Goal: Transaction & Acquisition: Purchase product/service

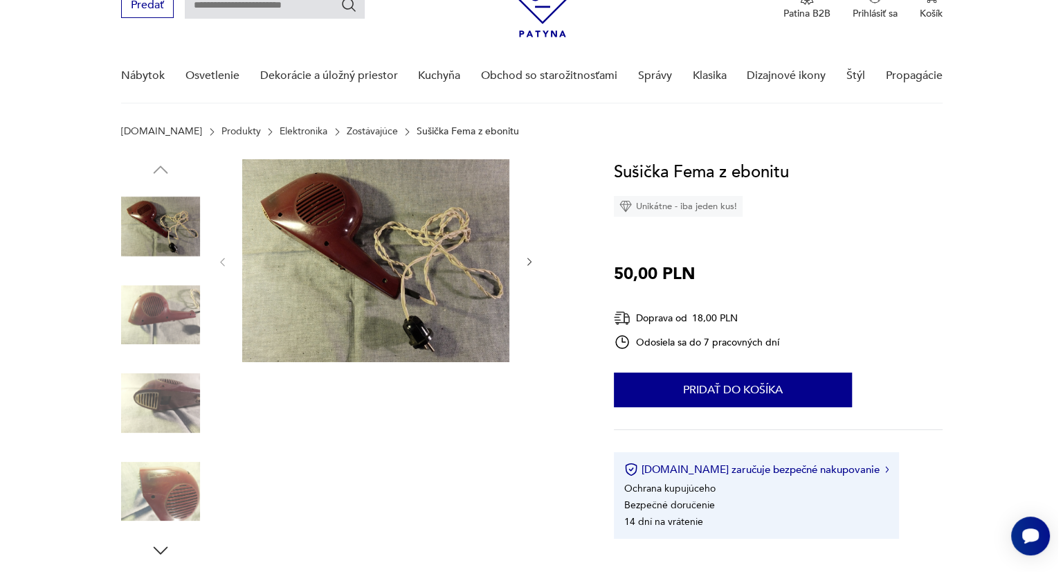
scroll to position [69, 0]
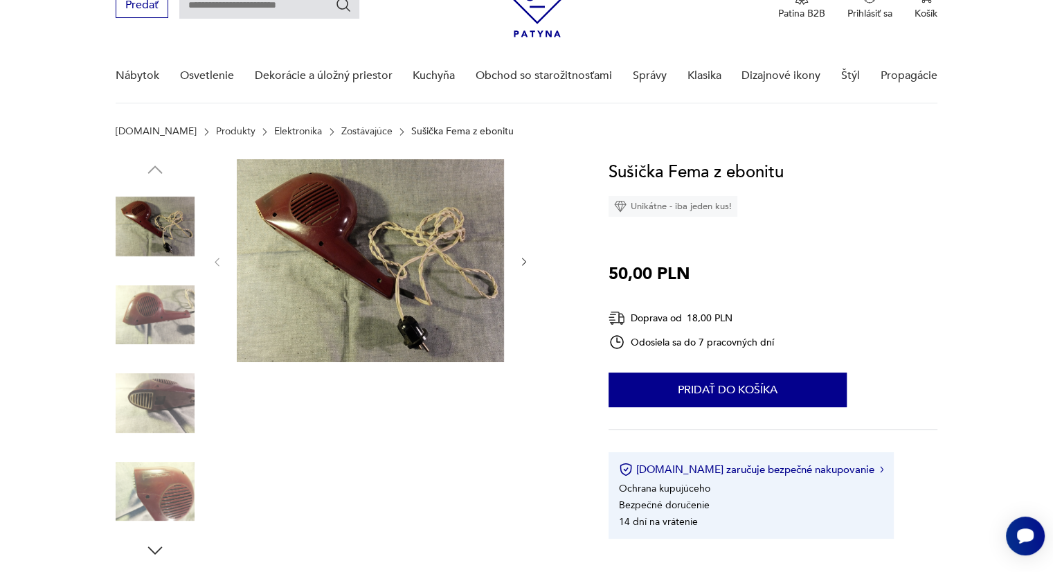
click at [170, 294] on img at bounding box center [155, 315] width 79 height 79
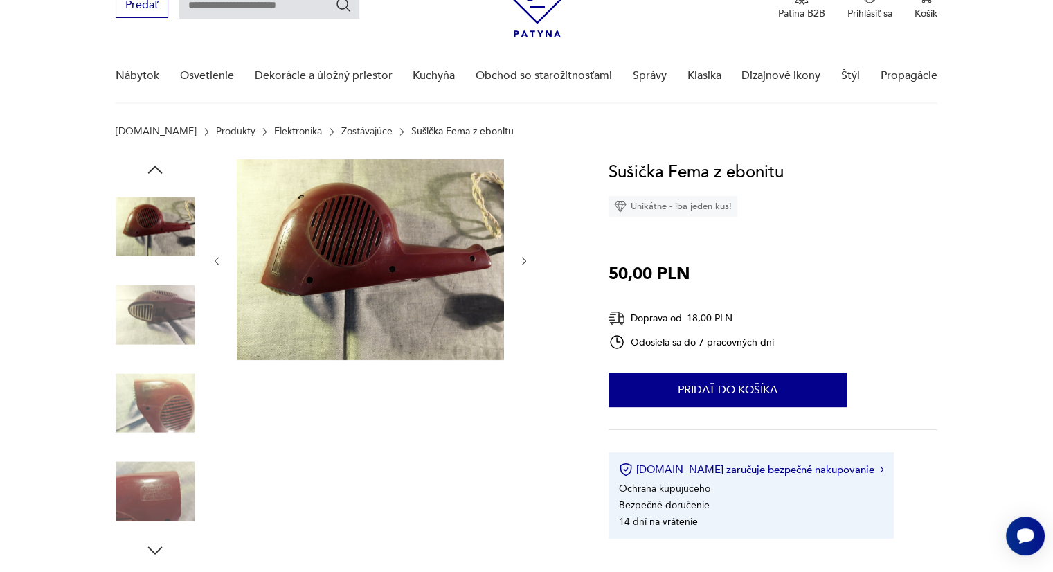
click at [168, 334] on img at bounding box center [155, 315] width 79 height 79
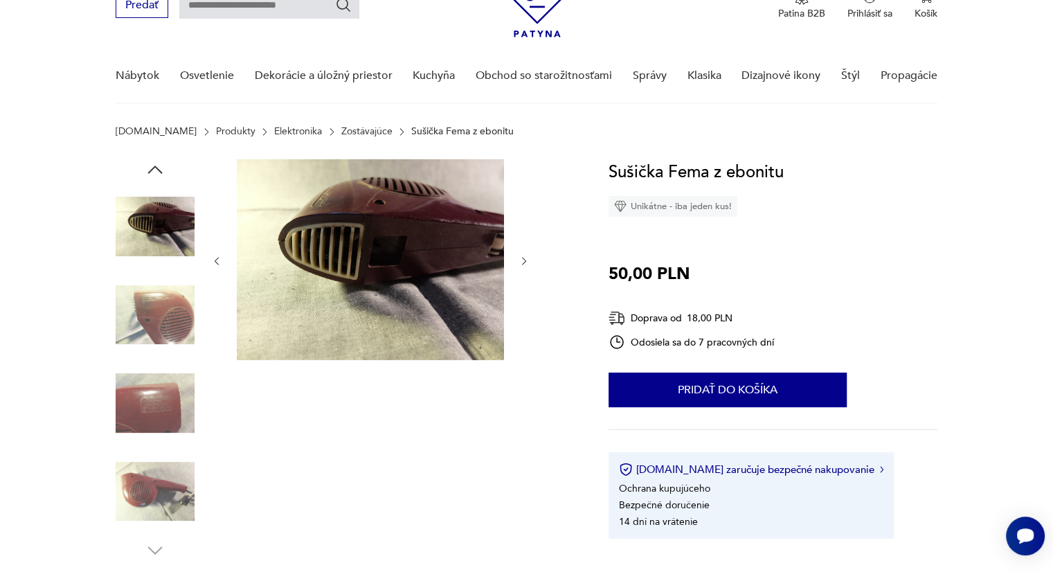
click at [168, 358] on div at bounding box center [155, 360] width 79 height 346
click at [358, 272] on img at bounding box center [370, 259] width 267 height 201
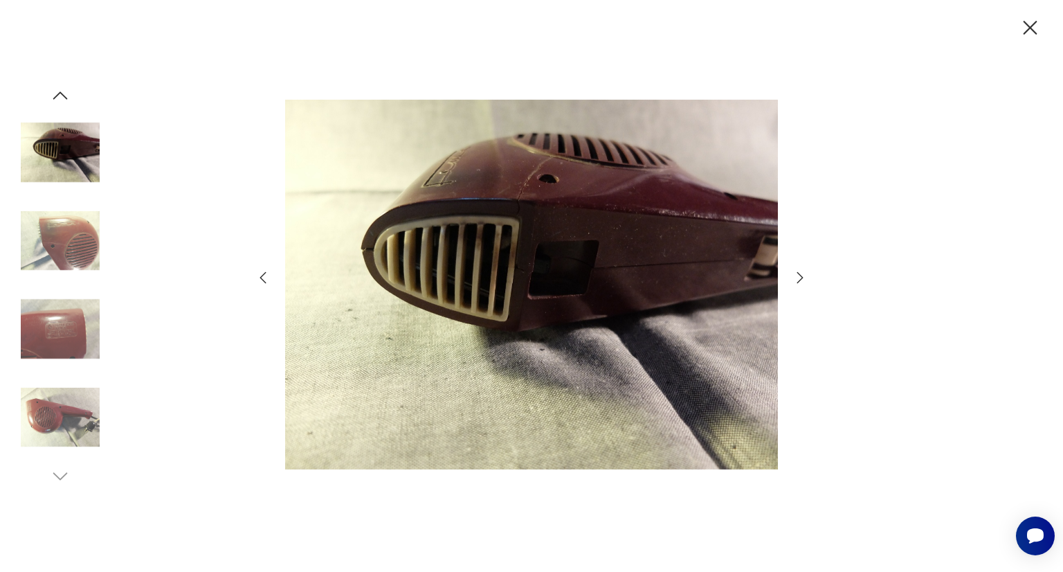
click at [519, 282] on img at bounding box center [531, 285] width 493 height 458
click at [60, 322] on img at bounding box center [60, 328] width 79 height 79
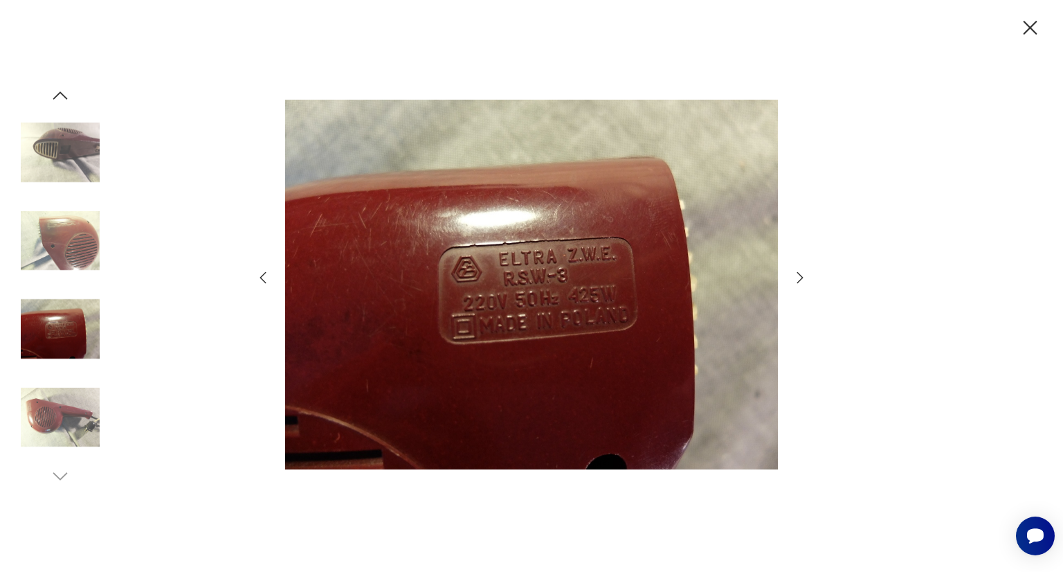
click at [72, 244] on img at bounding box center [60, 240] width 79 height 79
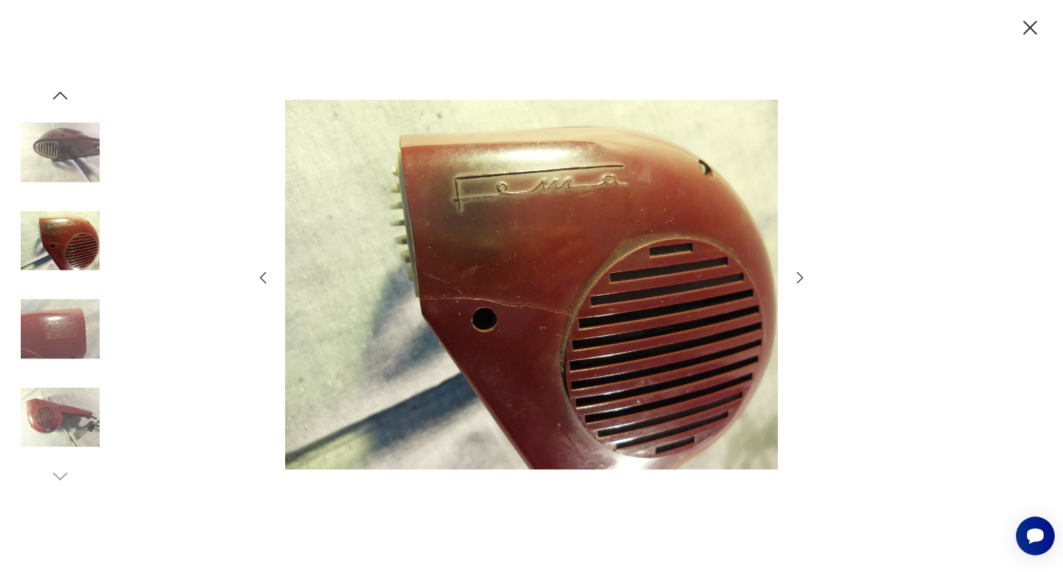
click at [93, 403] on img at bounding box center [60, 417] width 79 height 79
